Goal: Navigation & Orientation: Find specific page/section

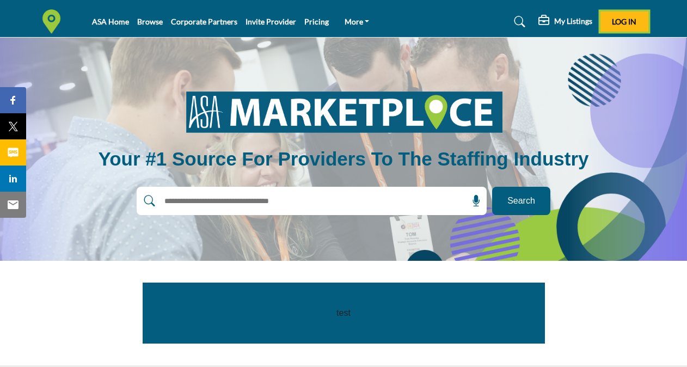
click at [621, 22] on span "Log In" at bounding box center [624, 21] width 24 height 9
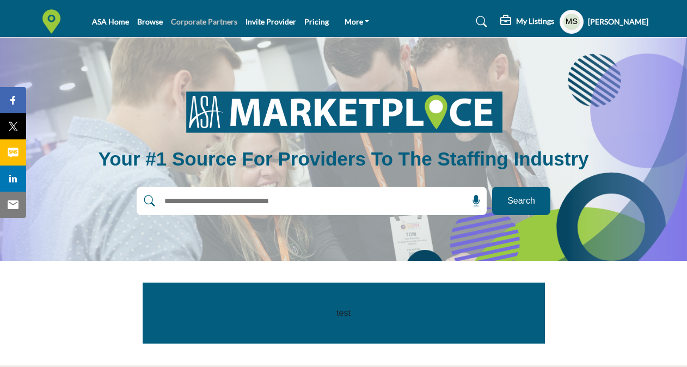
click at [207, 21] on link "Corporate Partners" at bounding box center [204, 21] width 66 height 9
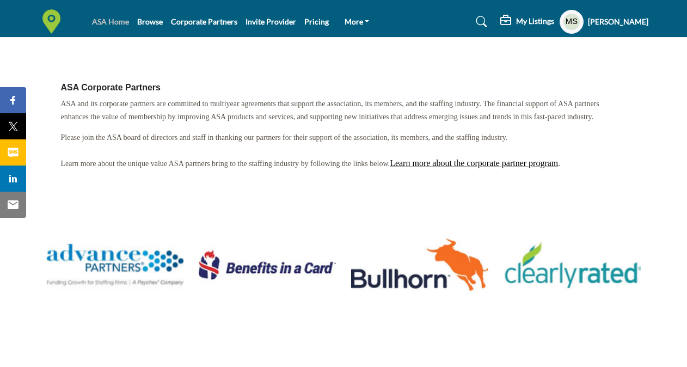
click at [105, 21] on link "ASA Home" at bounding box center [110, 21] width 37 height 9
